Goal: Information Seeking & Learning: Learn about a topic

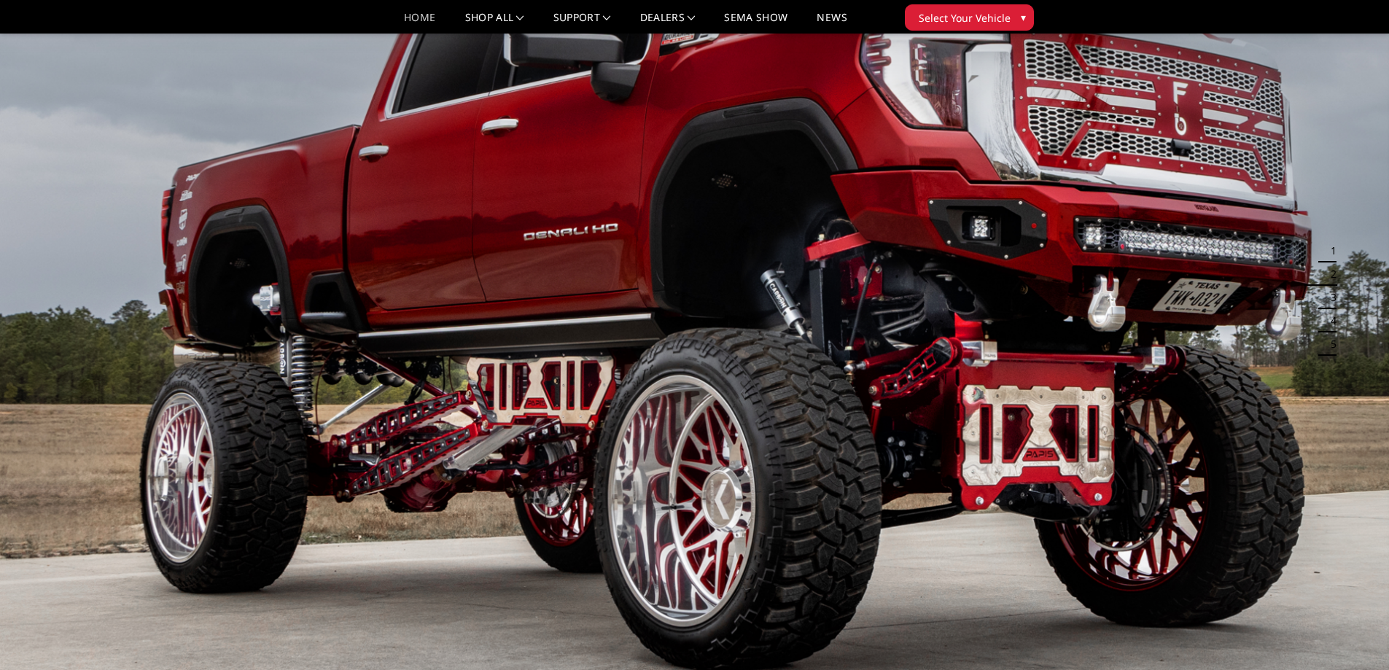
scroll to position [74, 0]
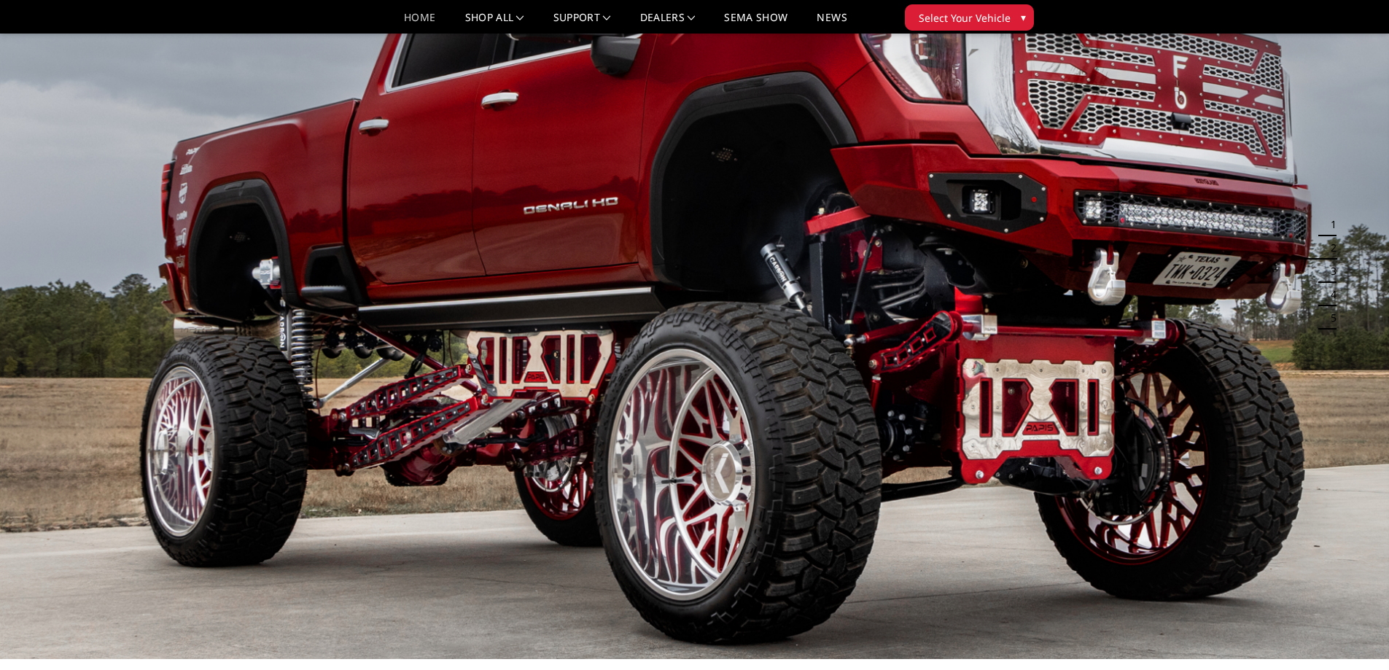
drag, startPoint x: 675, startPoint y: 356, endPoint x: 1336, endPoint y: 356, distance: 660.8
click at [1335, 357] on img at bounding box center [694, 268] width 1389 height 782
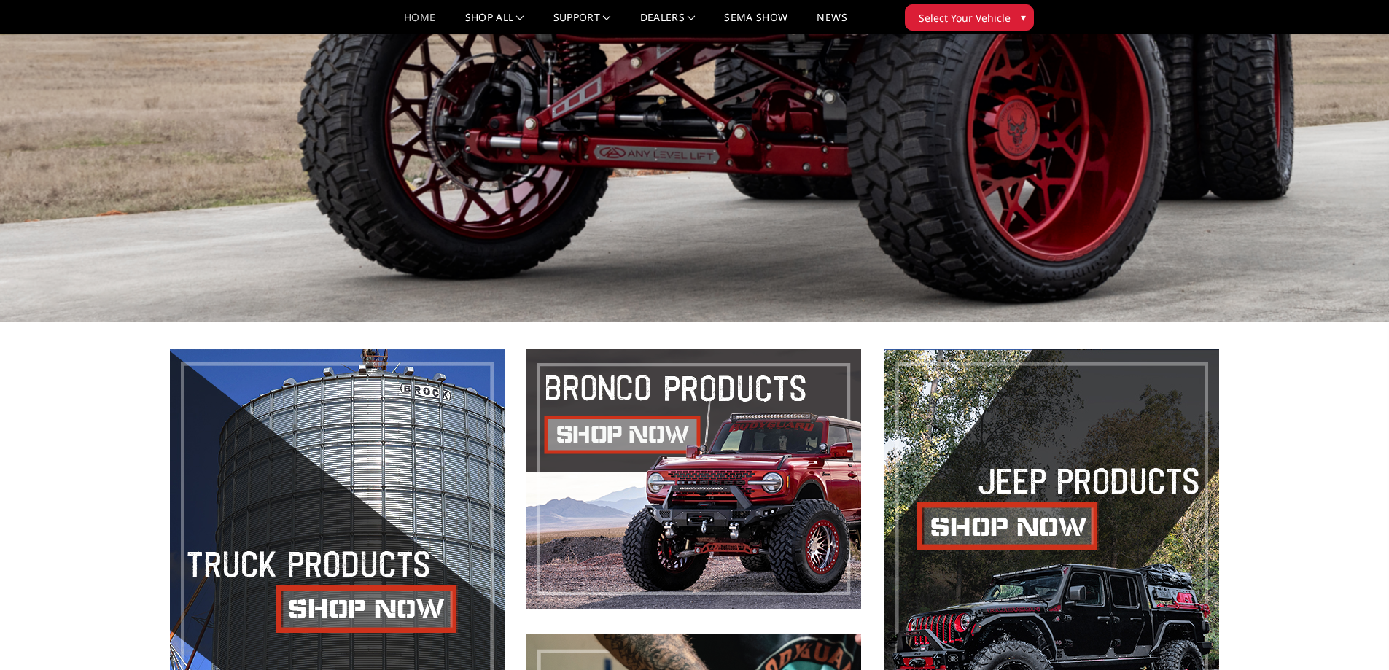
scroll to position [512, 0]
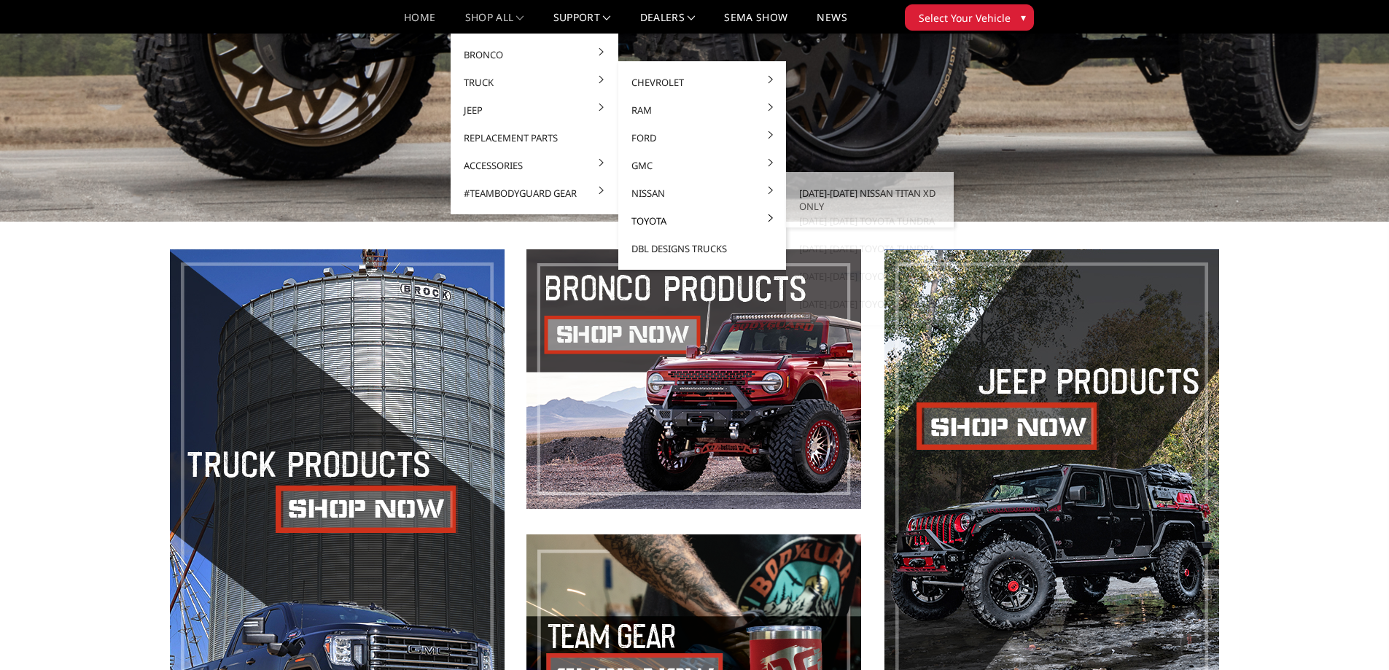
click at [650, 217] on link "Toyota" at bounding box center [702, 221] width 156 height 28
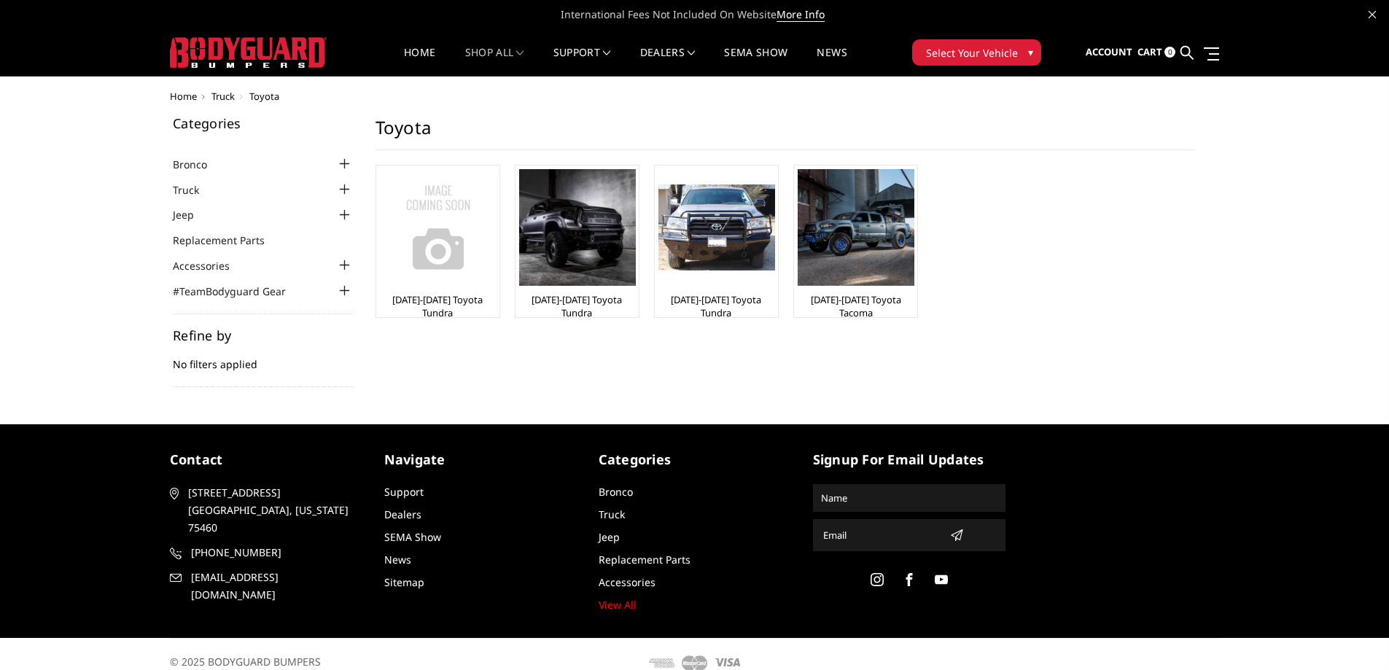
click at [856, 249] on img at bounding box center [856, 227] width 117 height 117
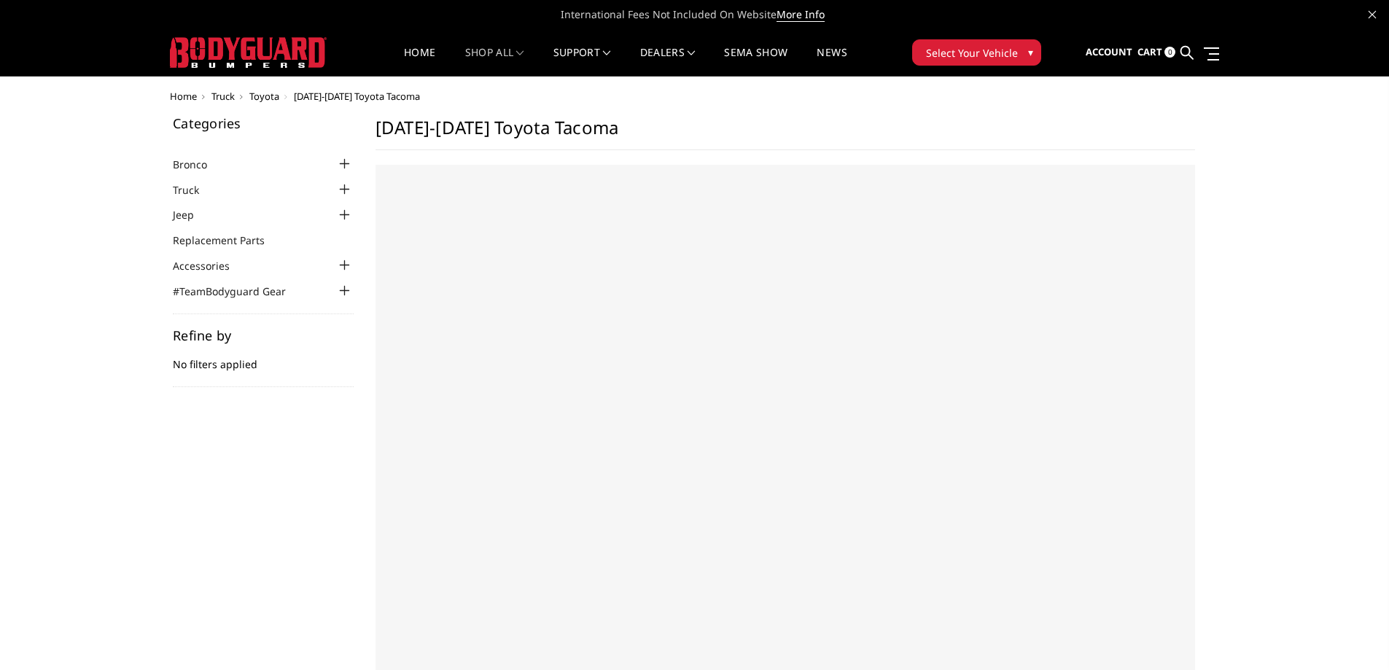
select select "US"
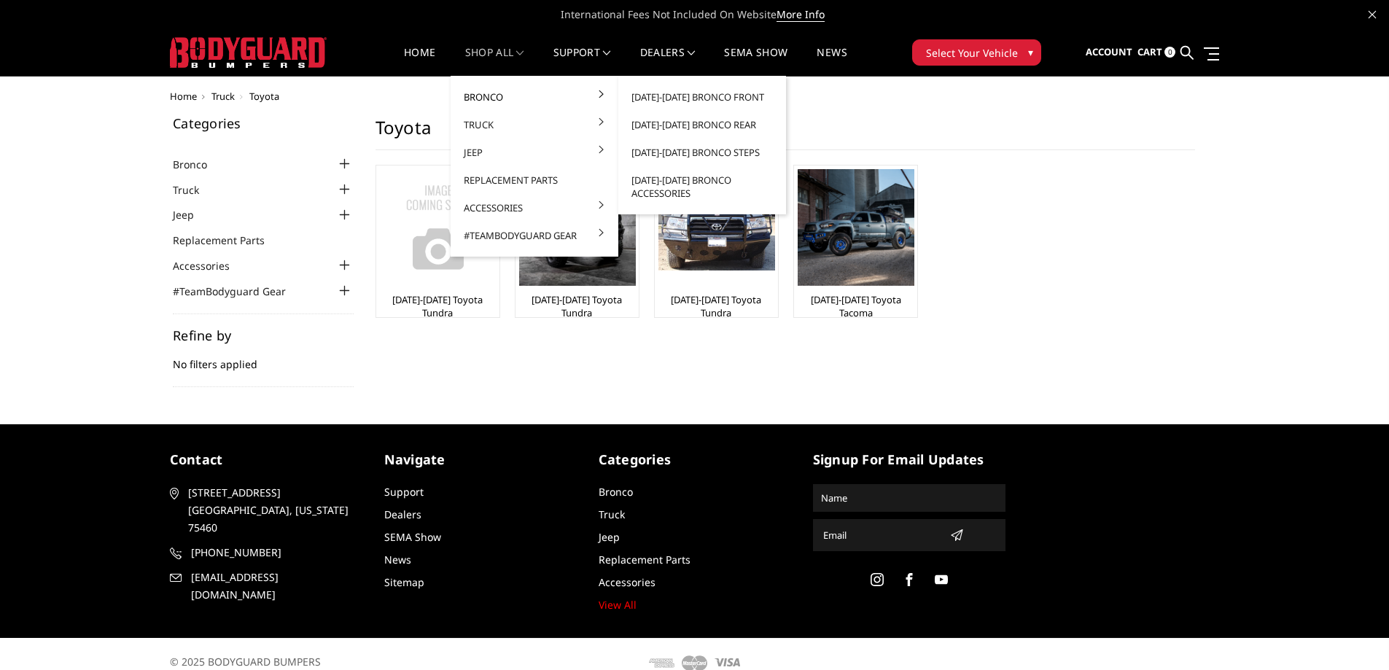
click at [557, 95] on link "Bronco" at bounding box center [535, 97] width 156 height 28
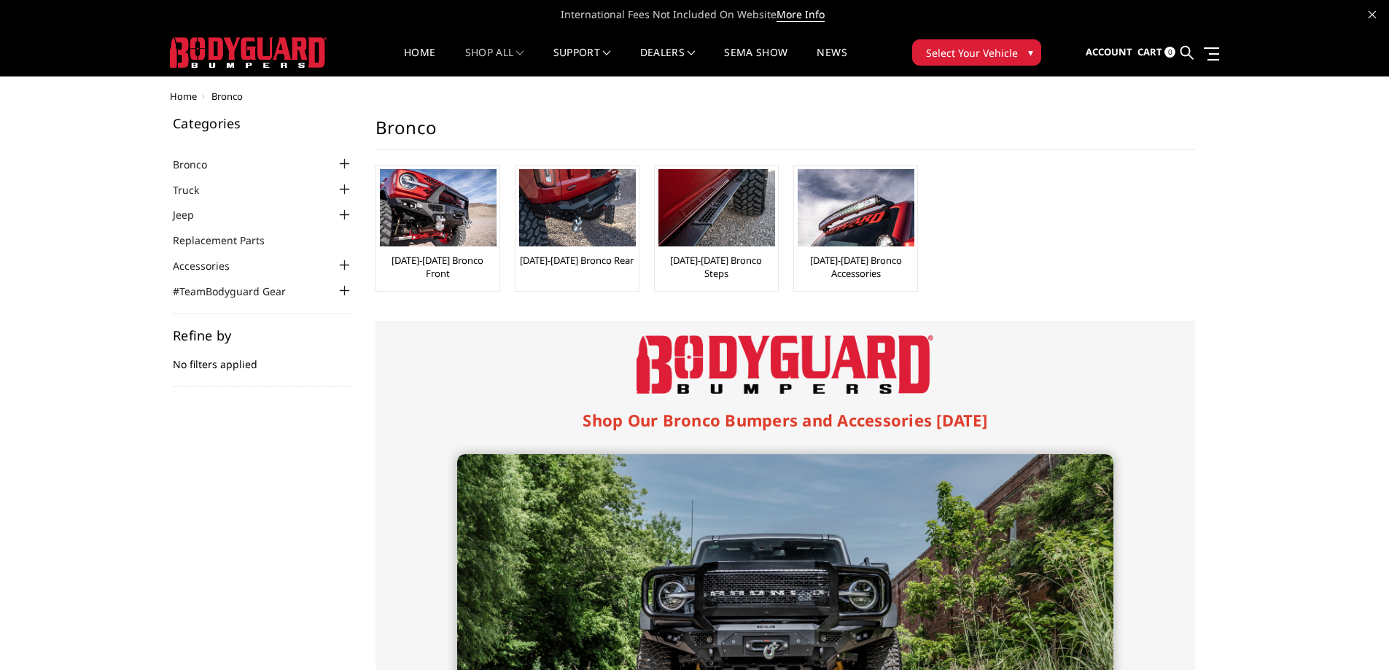
click at [470, 224] on img at bounding box center [438, 207] width 117 height 77
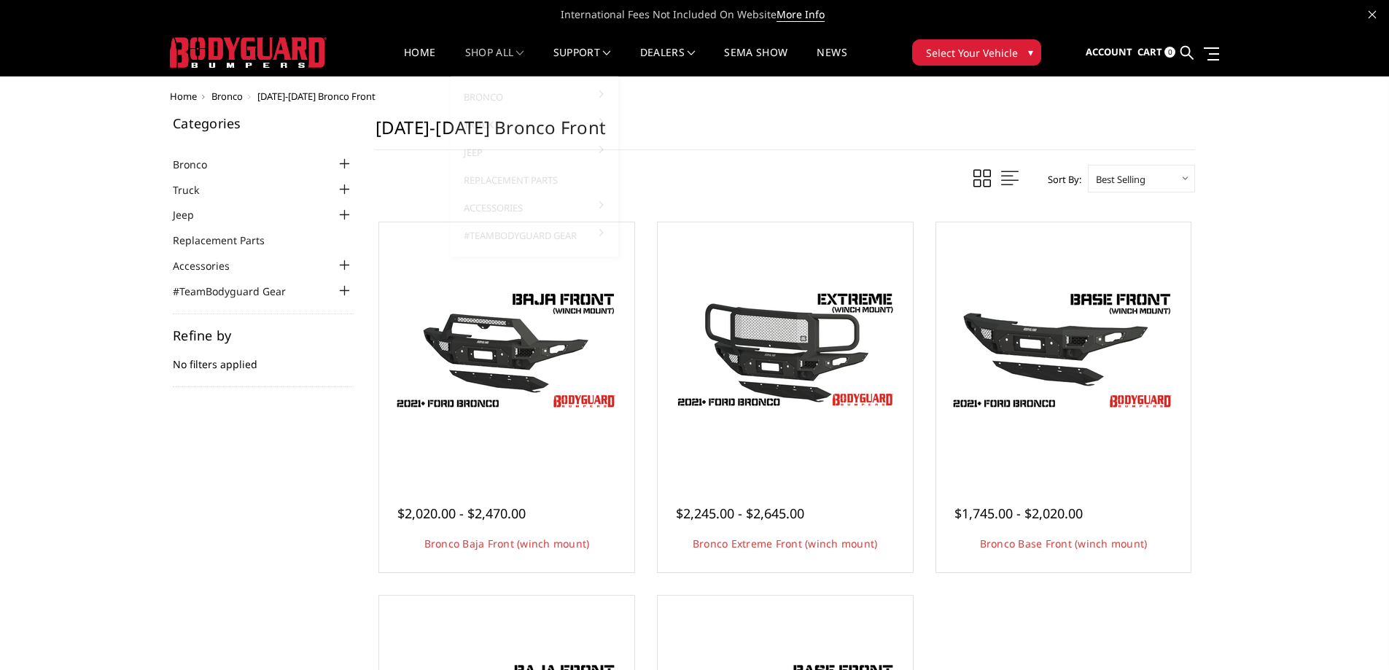
click at [489, 53] on link "shop all" at bounding box center [494, 61] width 59 height 28
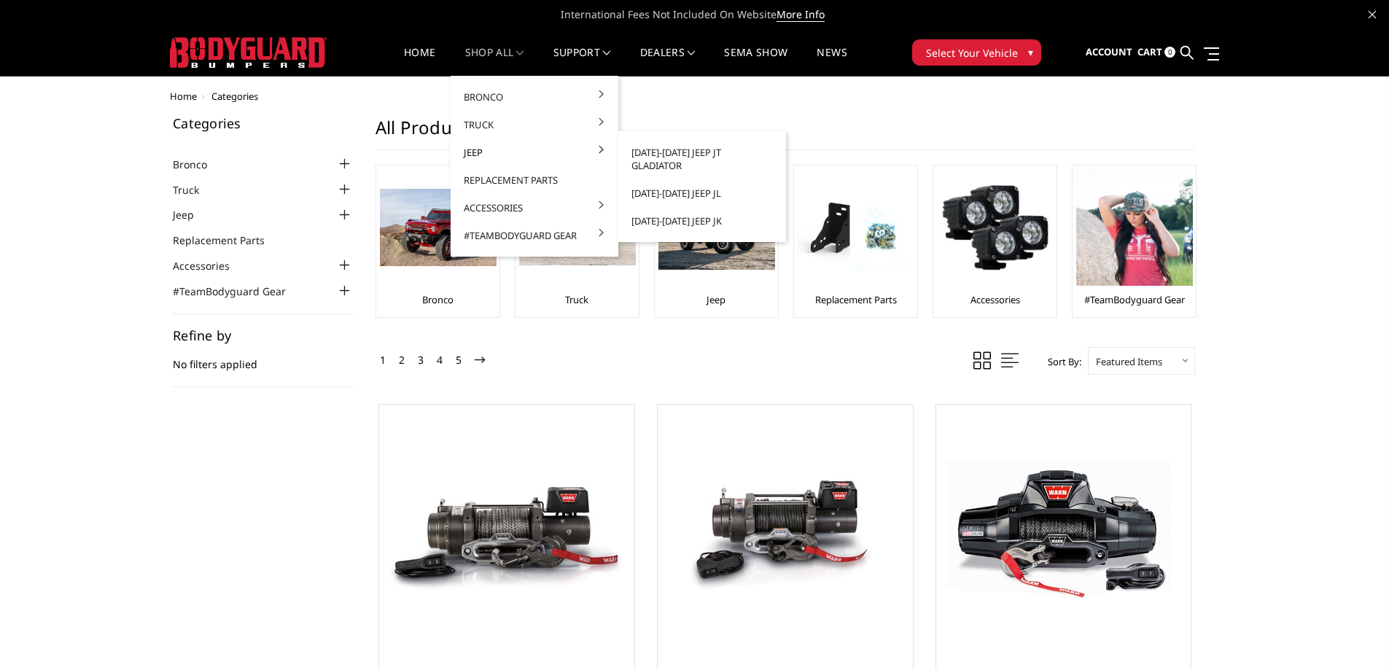
click at [485, 151] on link "Jeep" at bounding box center [535, 153] width 156 height 28
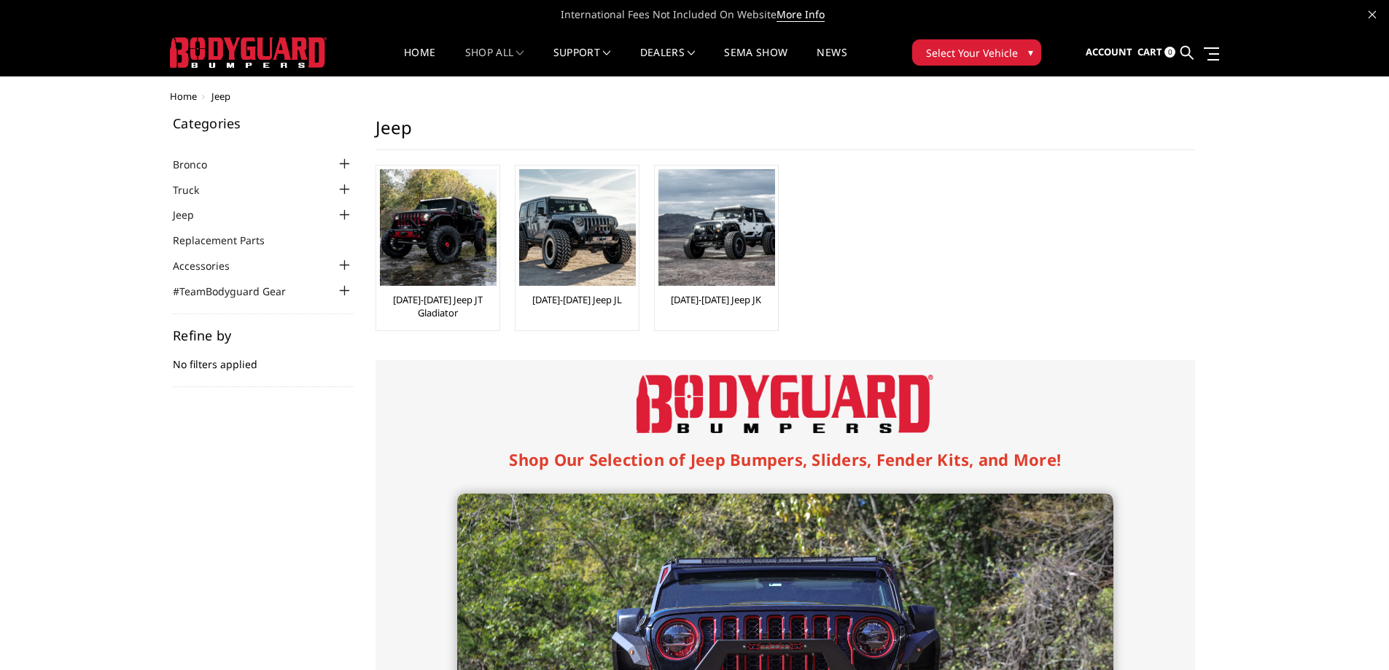
click at [588, 300] on link "[DATE]-[DATE] Jeep JL" at bounding box center [577, 299] width 90 height 13
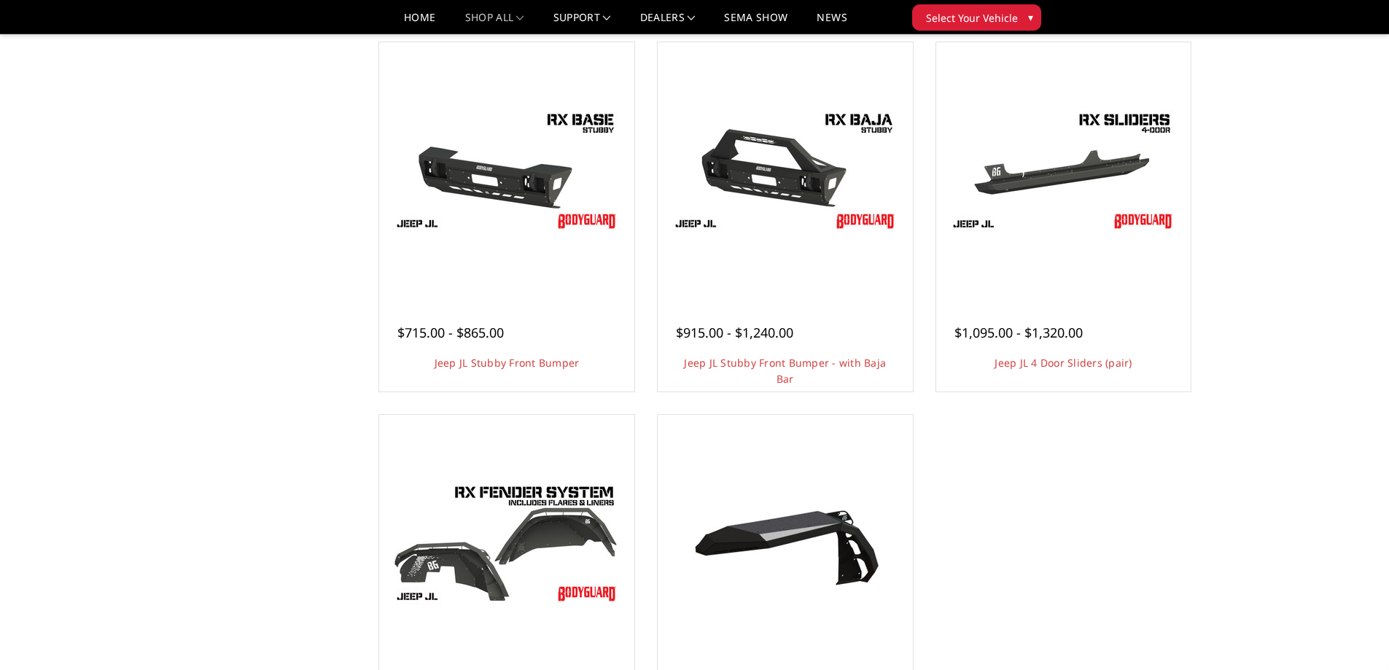
scroll to position [729, 0]
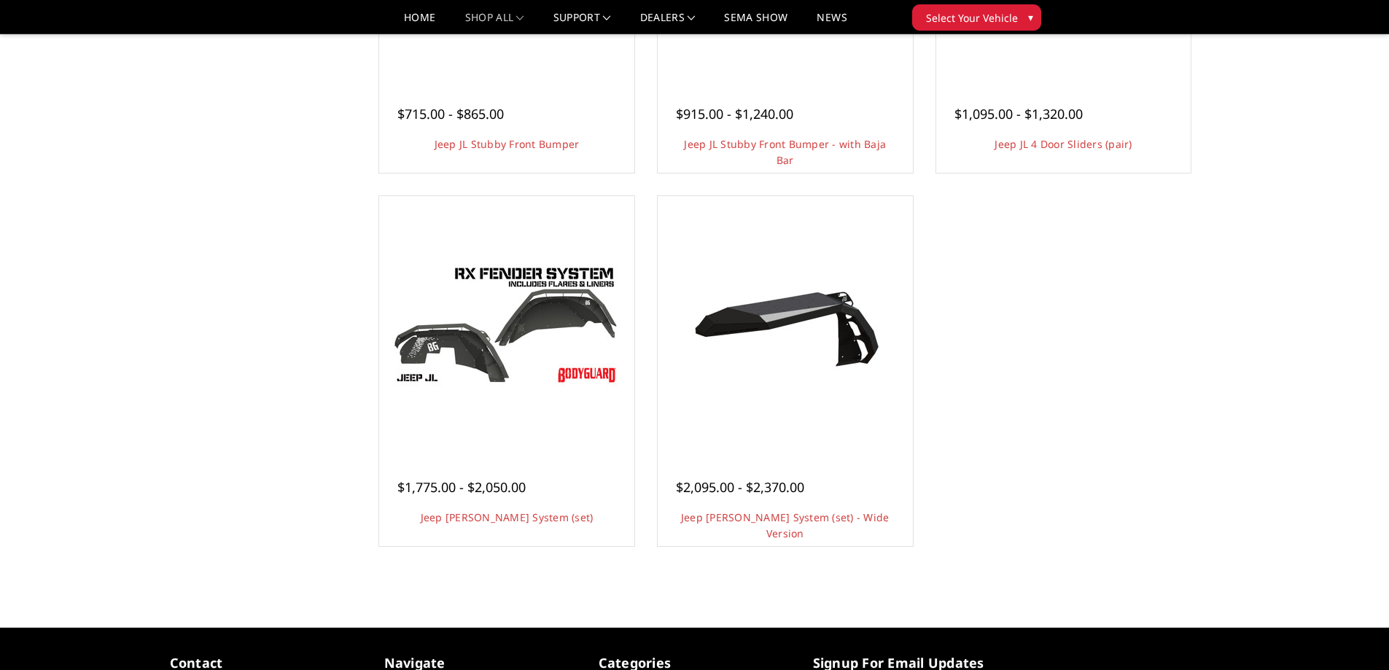
click at [735, 309] on img at bounding box center [785, 324] width 233 height 156
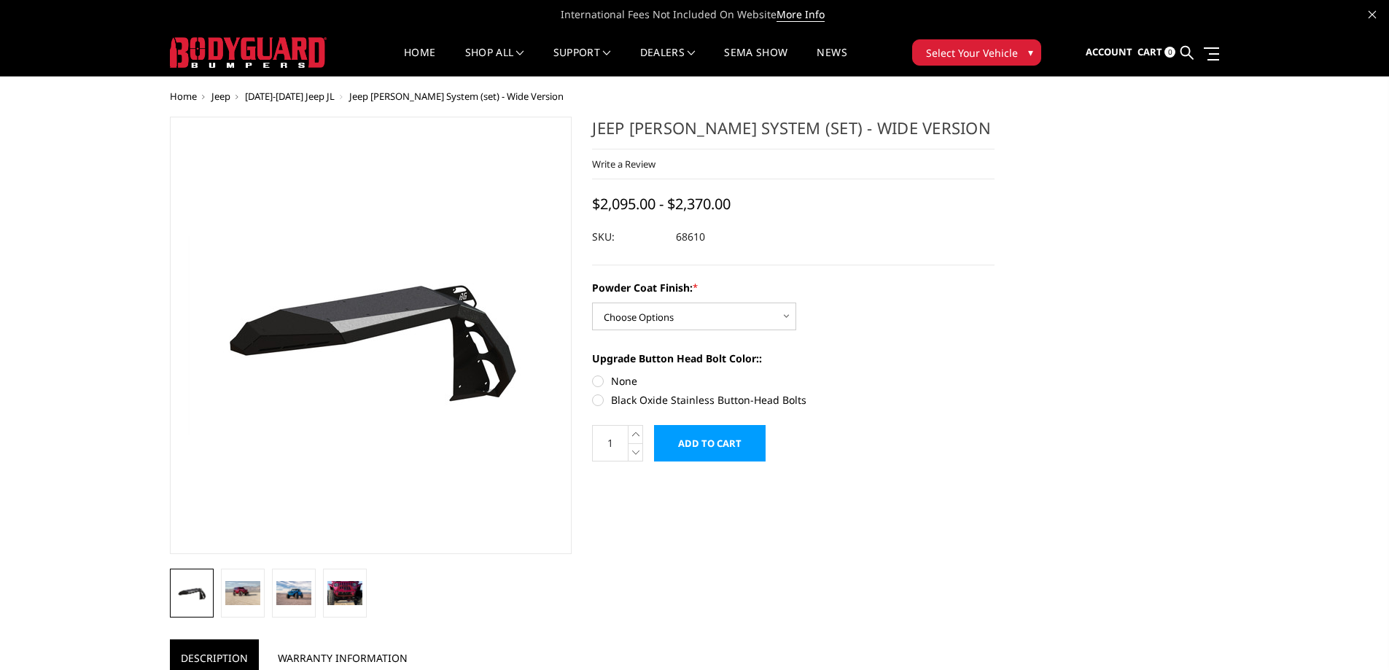
click at [292, 599] on img at bounding box center [293, 592] width 35 height 23
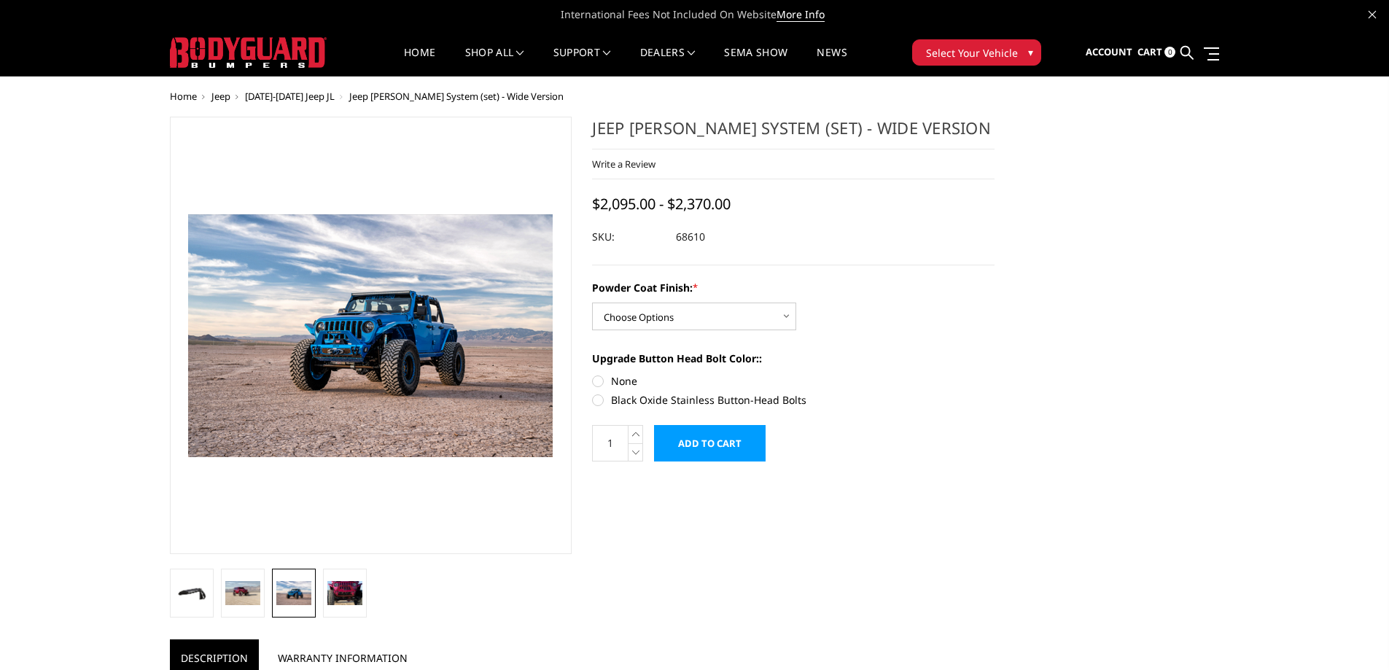
click at [356, 590] on img at bounding box center [344, 592] width 35 height 23
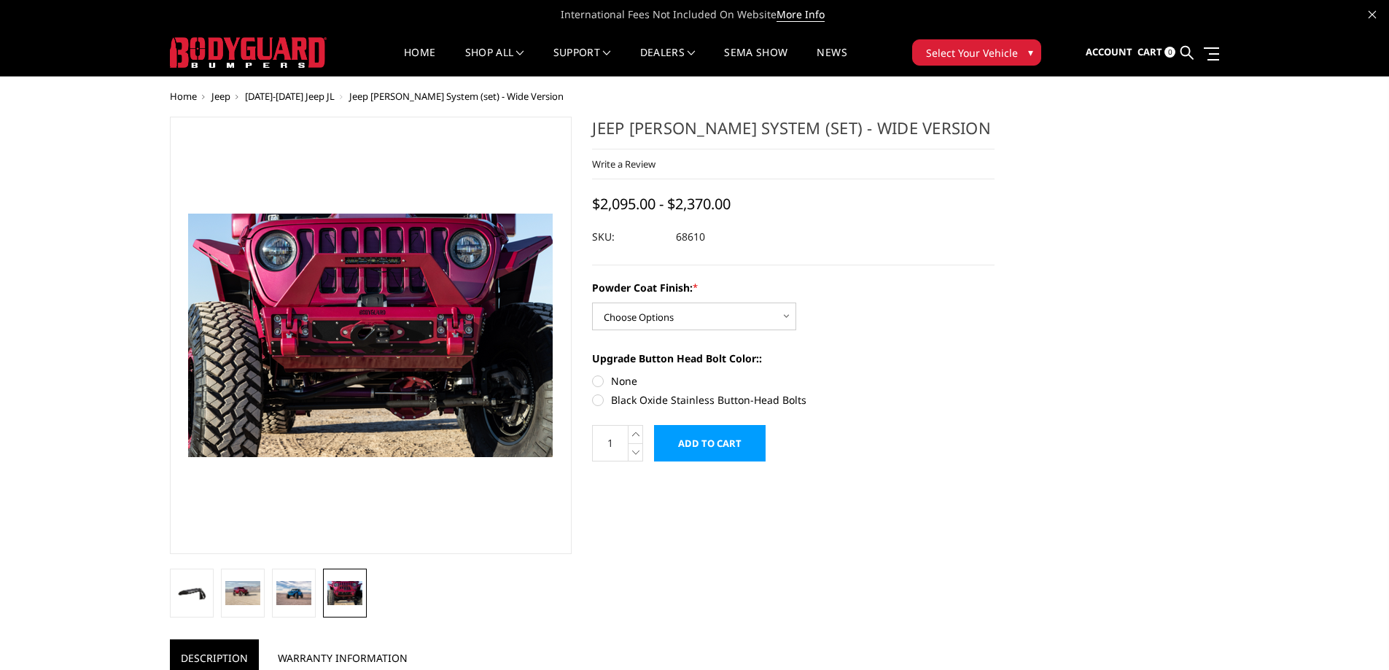
click at [244, 594] on img at bounding box center [242, 592] width 35 height 23
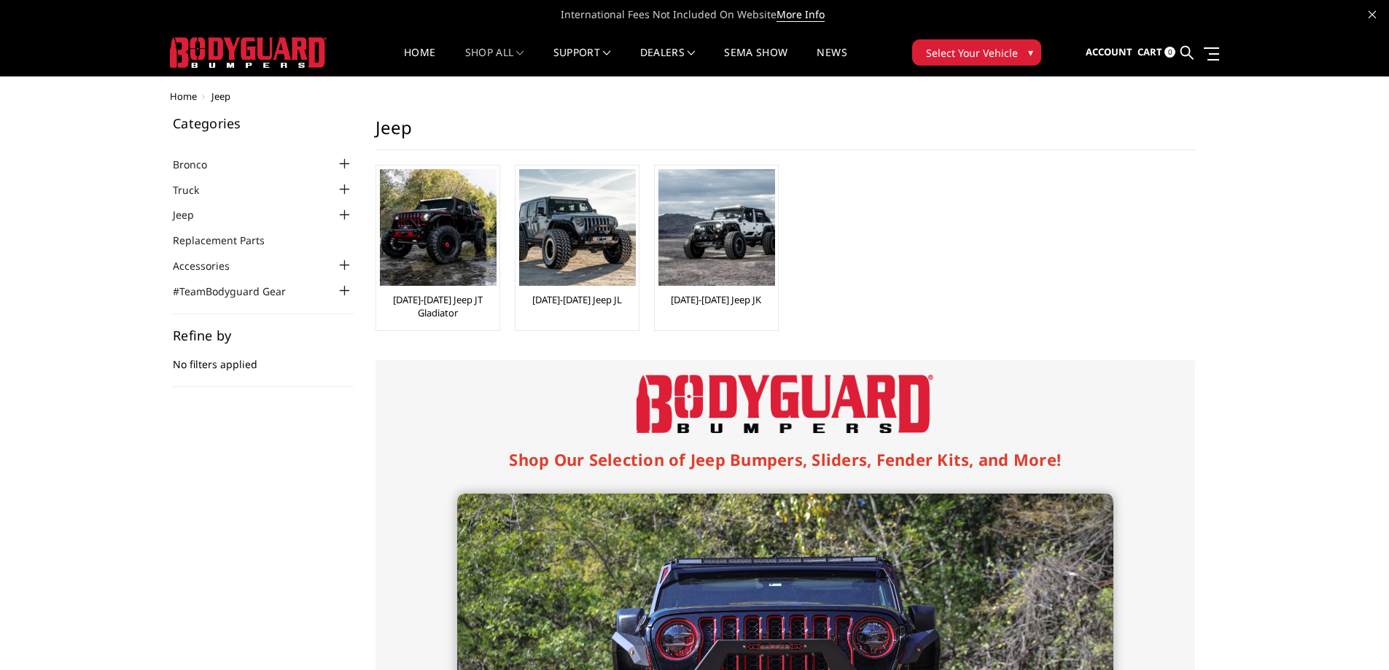
click at [435, 266] on img at bounding box center [438, 227] width 117 height 117
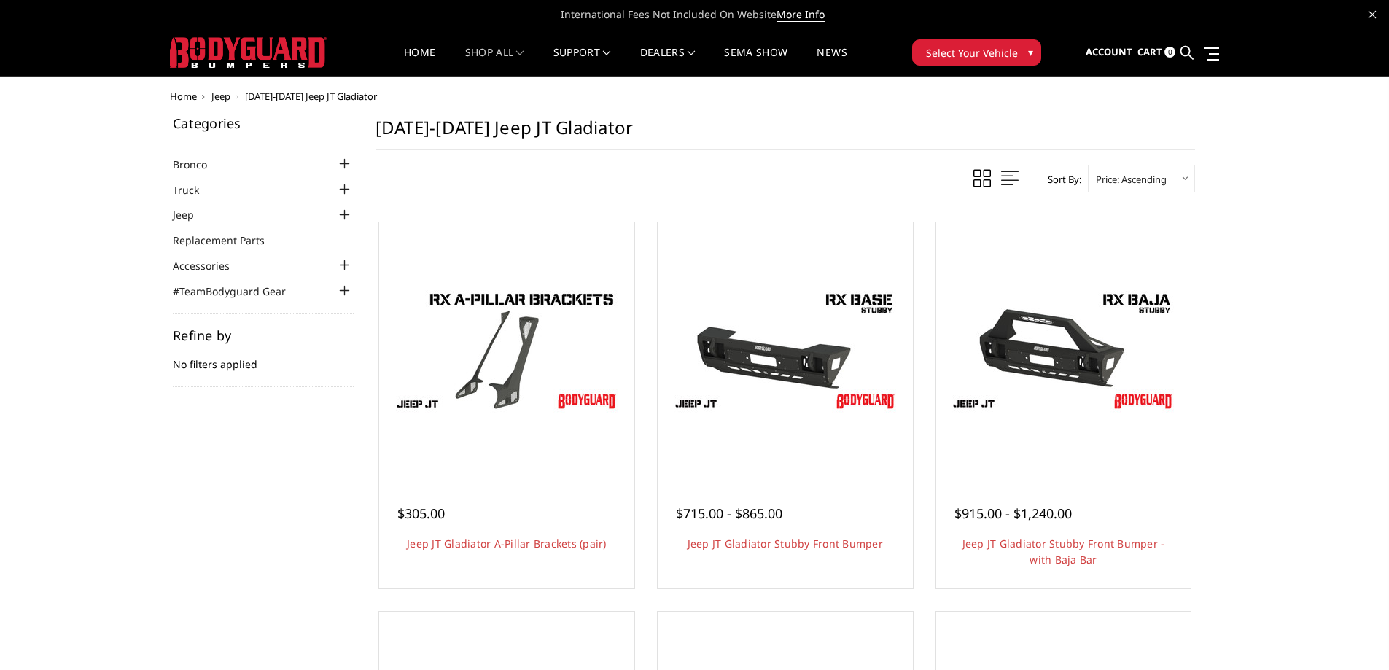
click at [762, 55] on link "SEMA Show" at bounding box center [755, 61] width 63 height 28
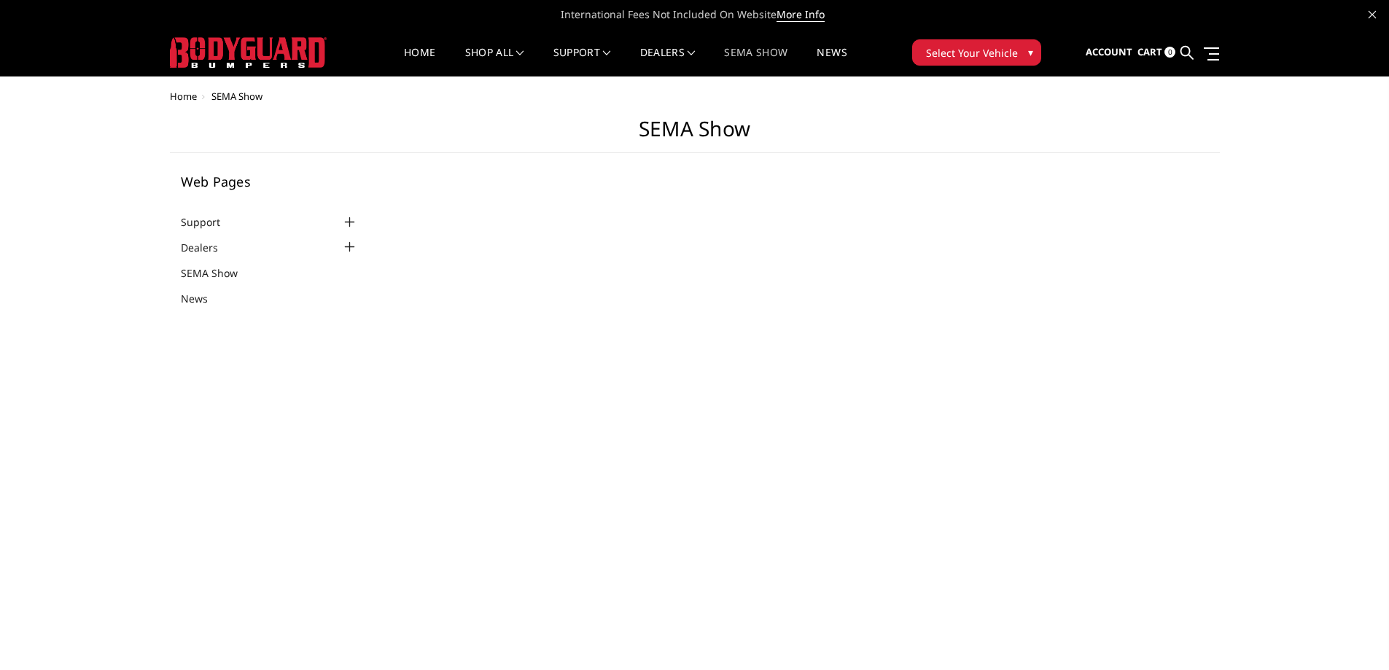
select select "US"
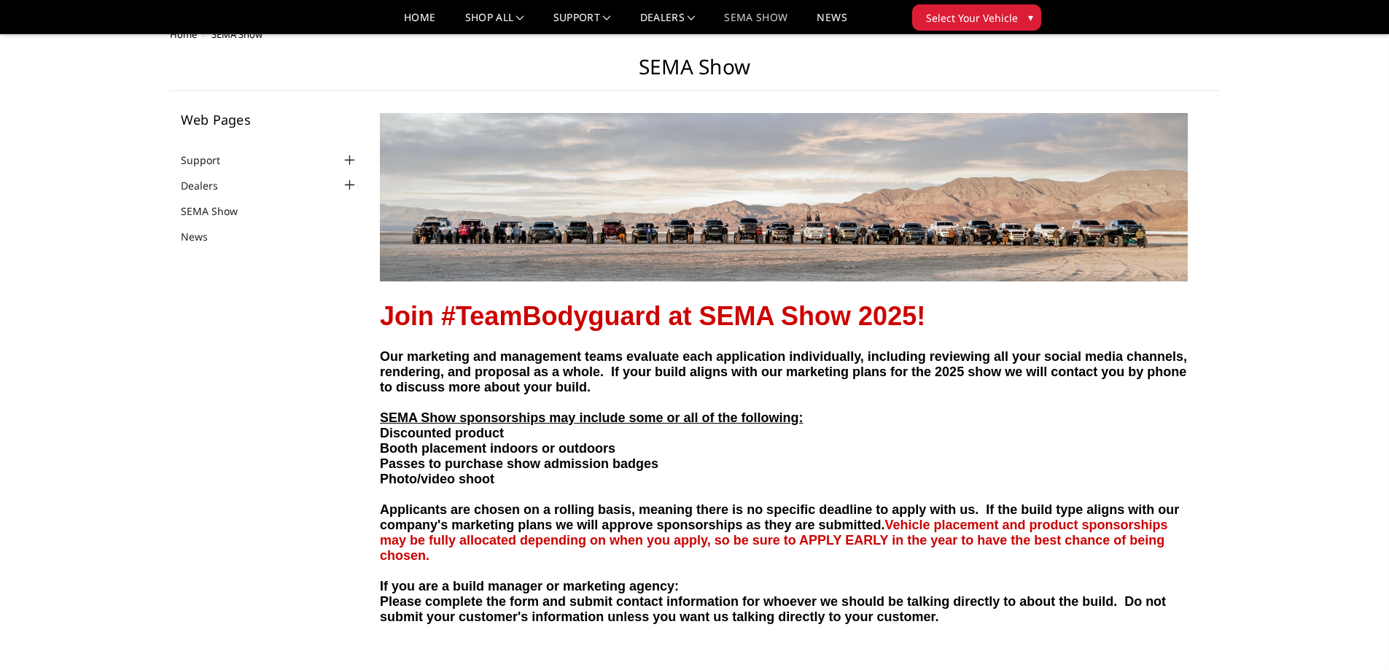
scroll to position [73, 0]
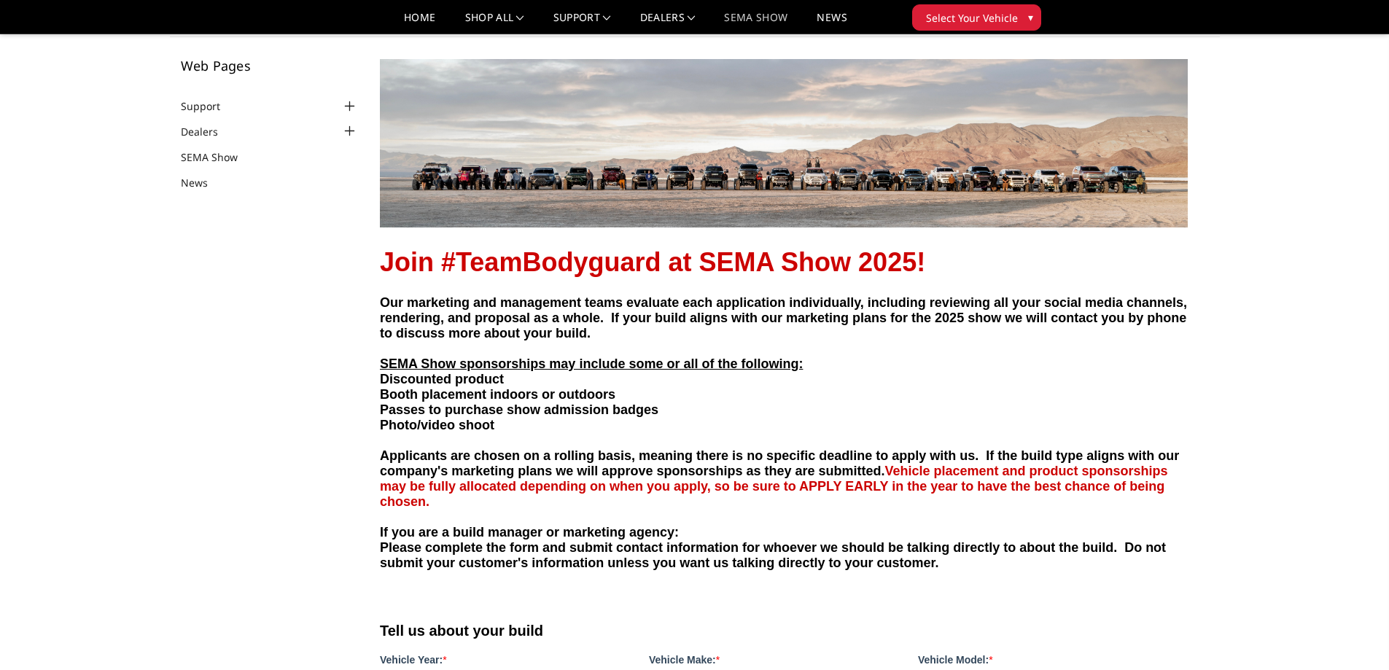
click at [497, 145] on img at bounding box center [784, 142] width 808 height 168
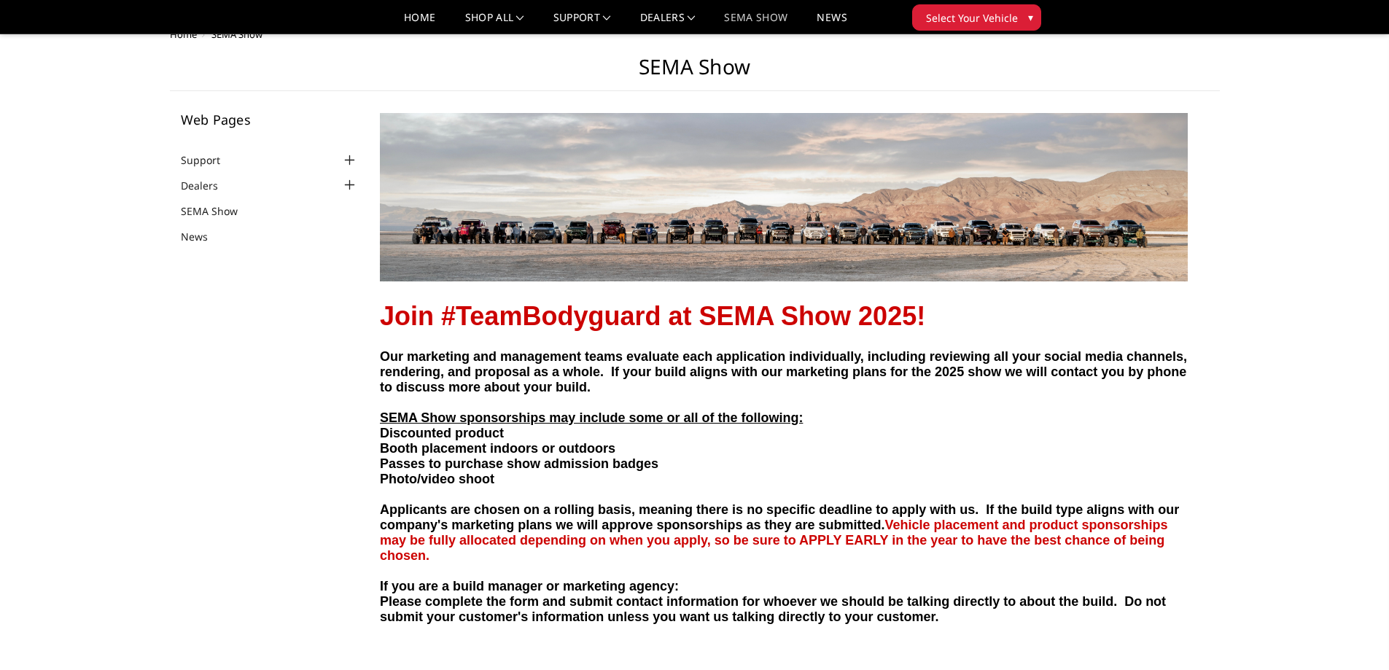
scroll to position [0, 0]
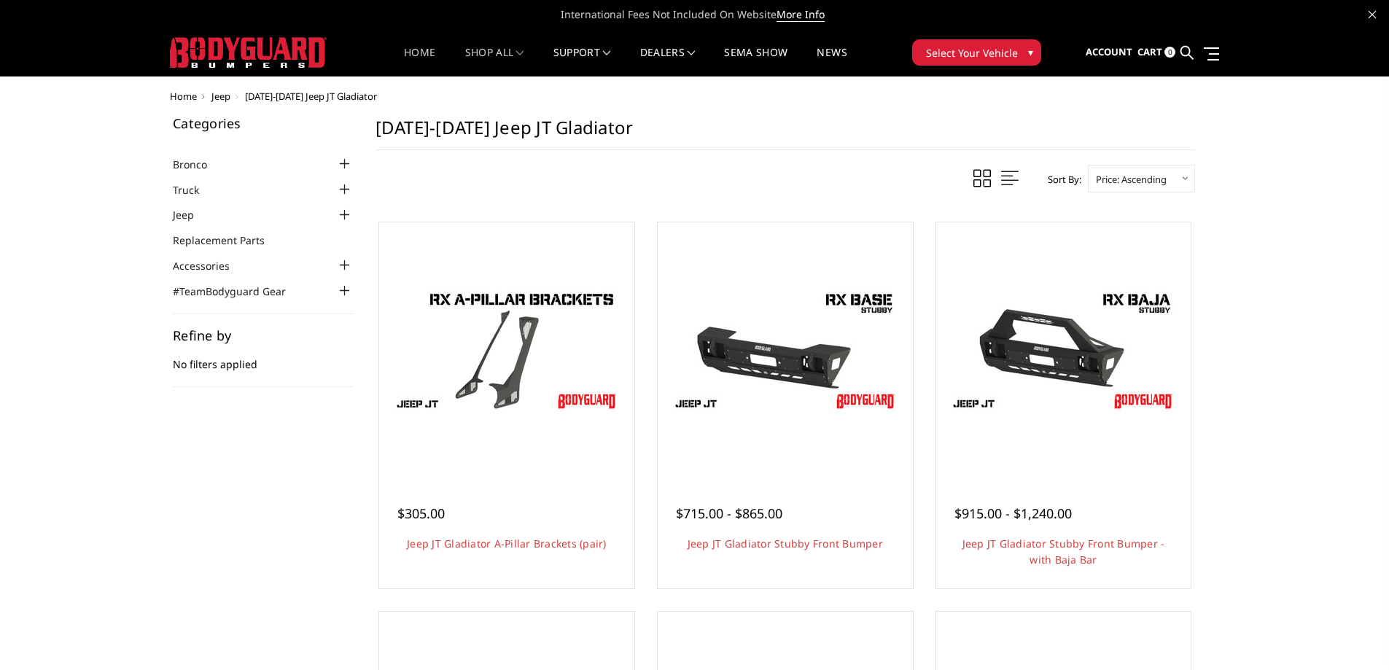
click at [423, 55] on link "Home" at bounding box center [419, 61] width 31 height 28
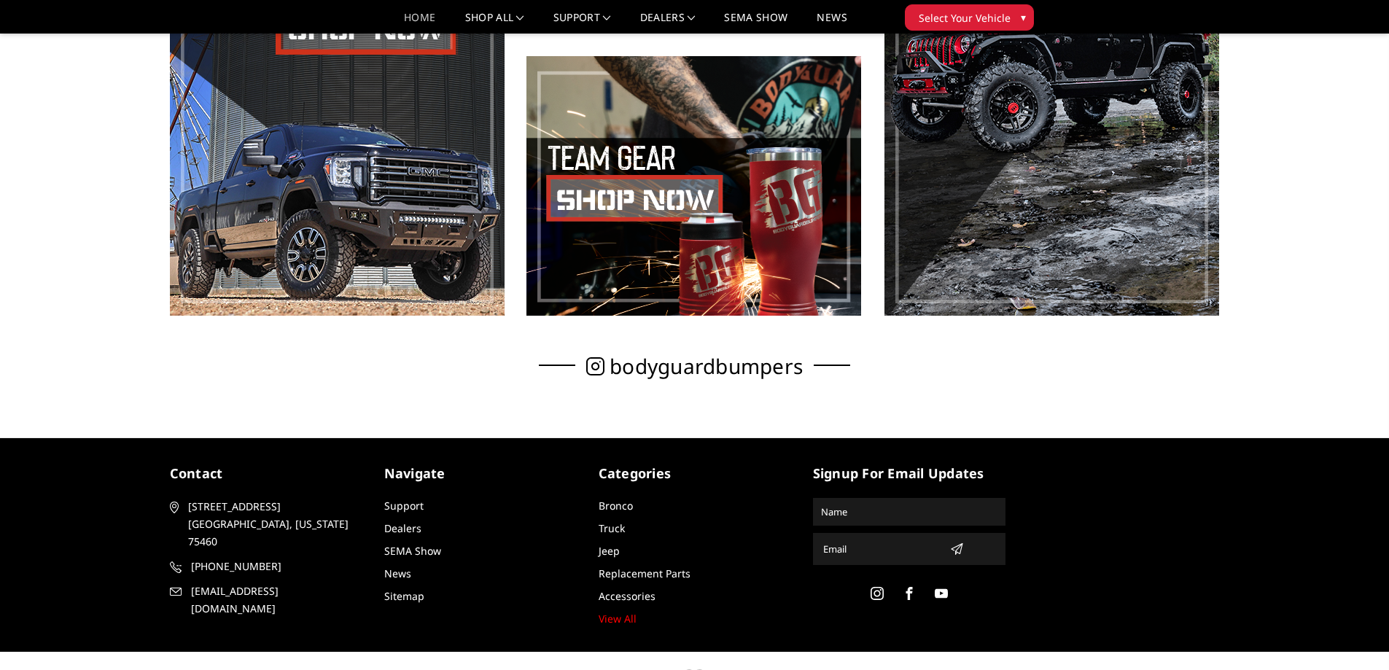
scroll to position [1023, 0]
